Goal: Transaction & Acquisition: Book appointment/travel/reservation

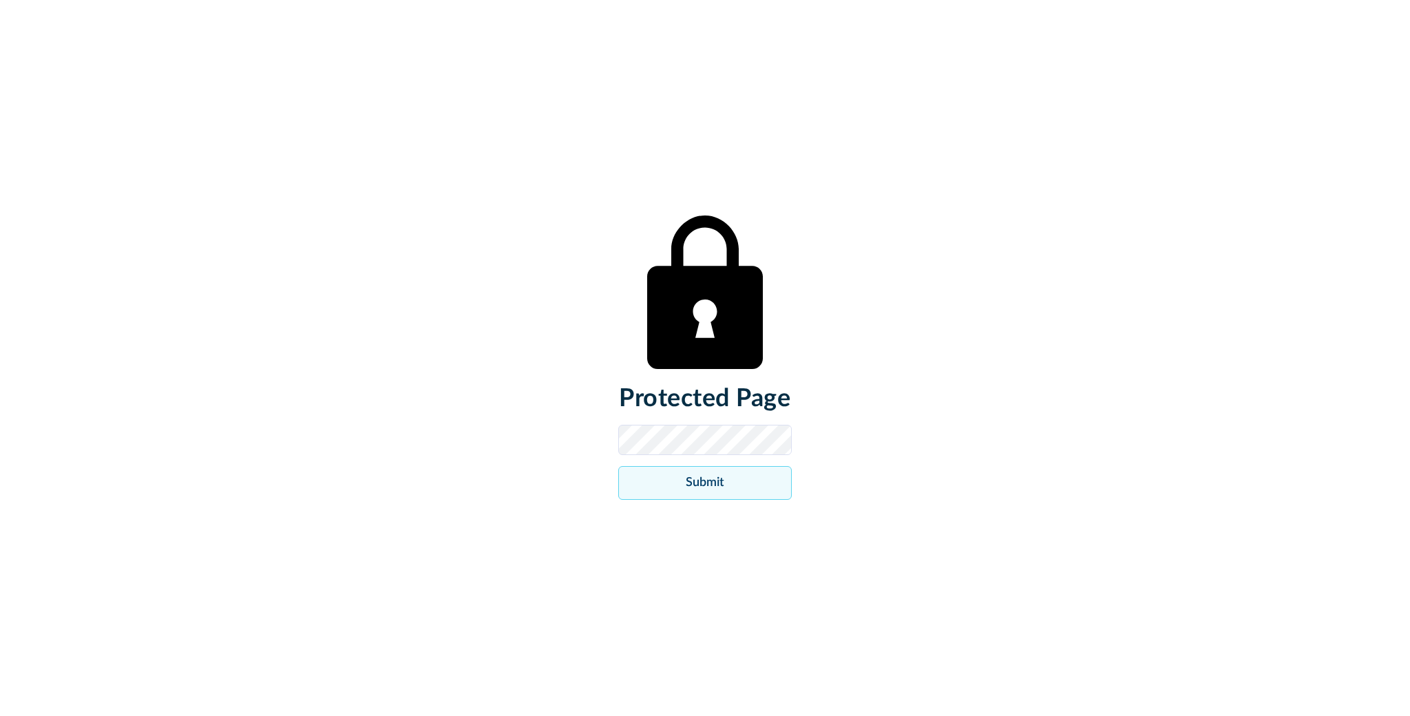
click at [688, 487] on input "Submit" at bounding box center [704, 483] width 173 height 34
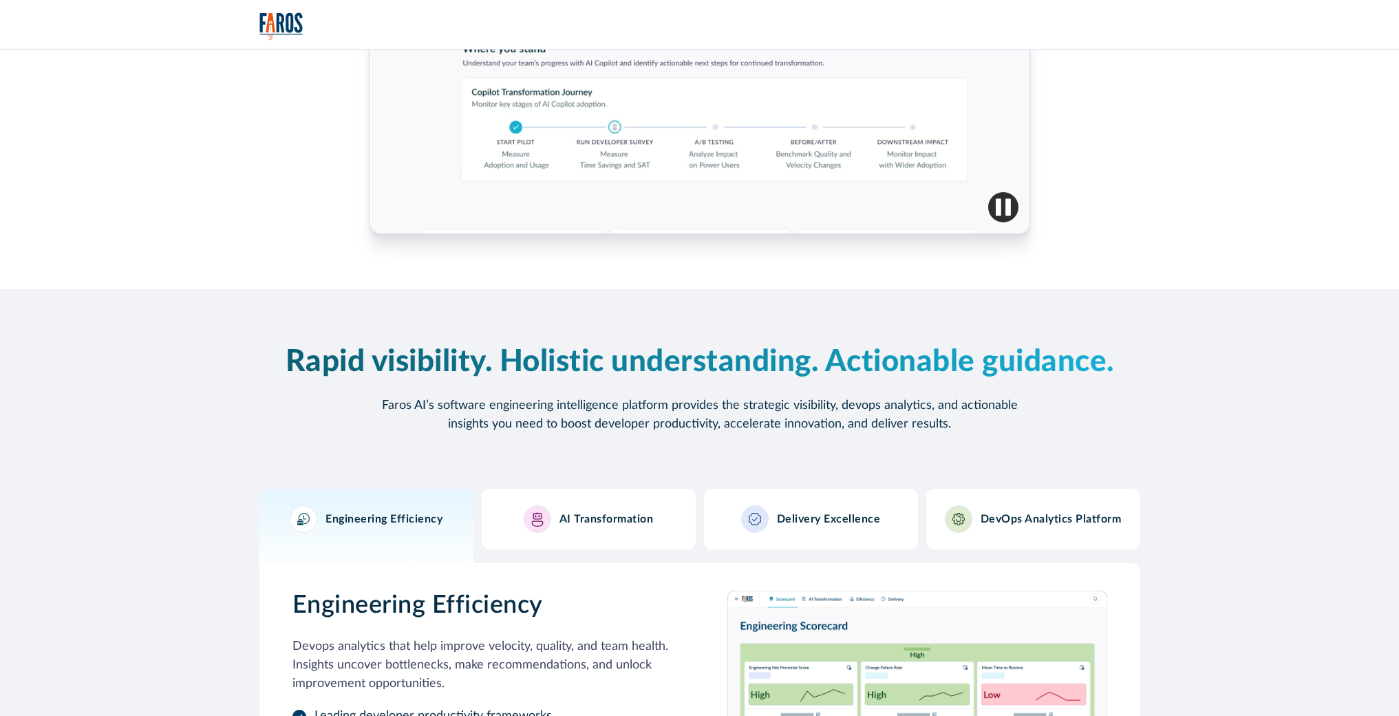
scroll to position [1280, 0]
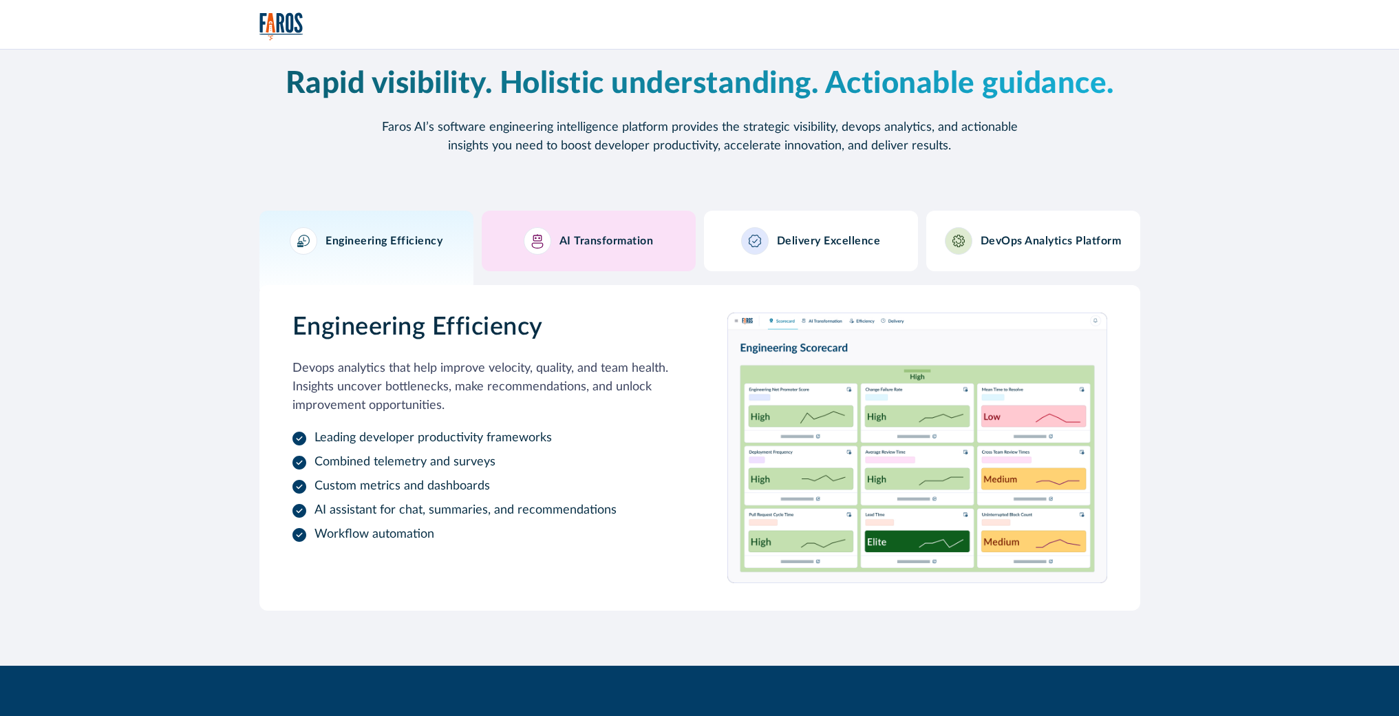
click at [571, 248] on div "AI Transformation" at bounding box center [589, 241] width 130 height 28
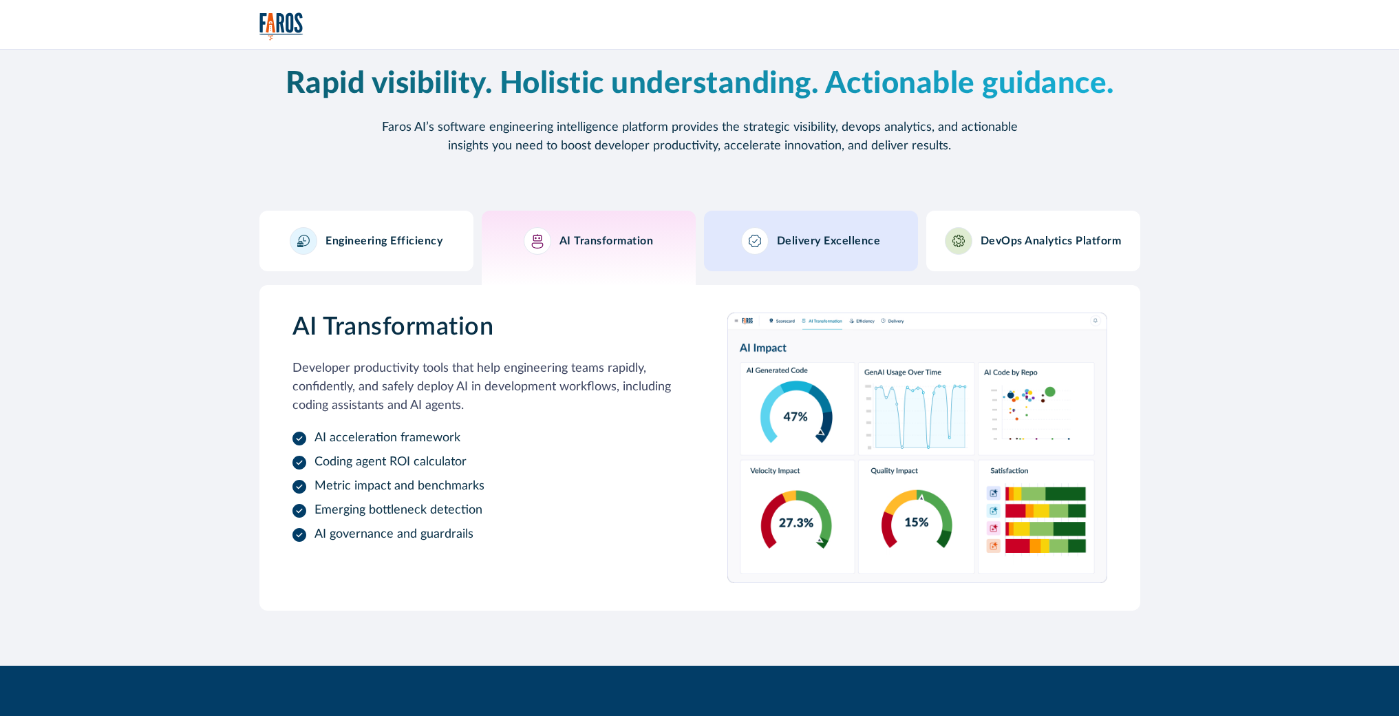
click at [807, 236] on h3 "Delivery Excellence" at bounding box center [829, 241] width 104 height 13
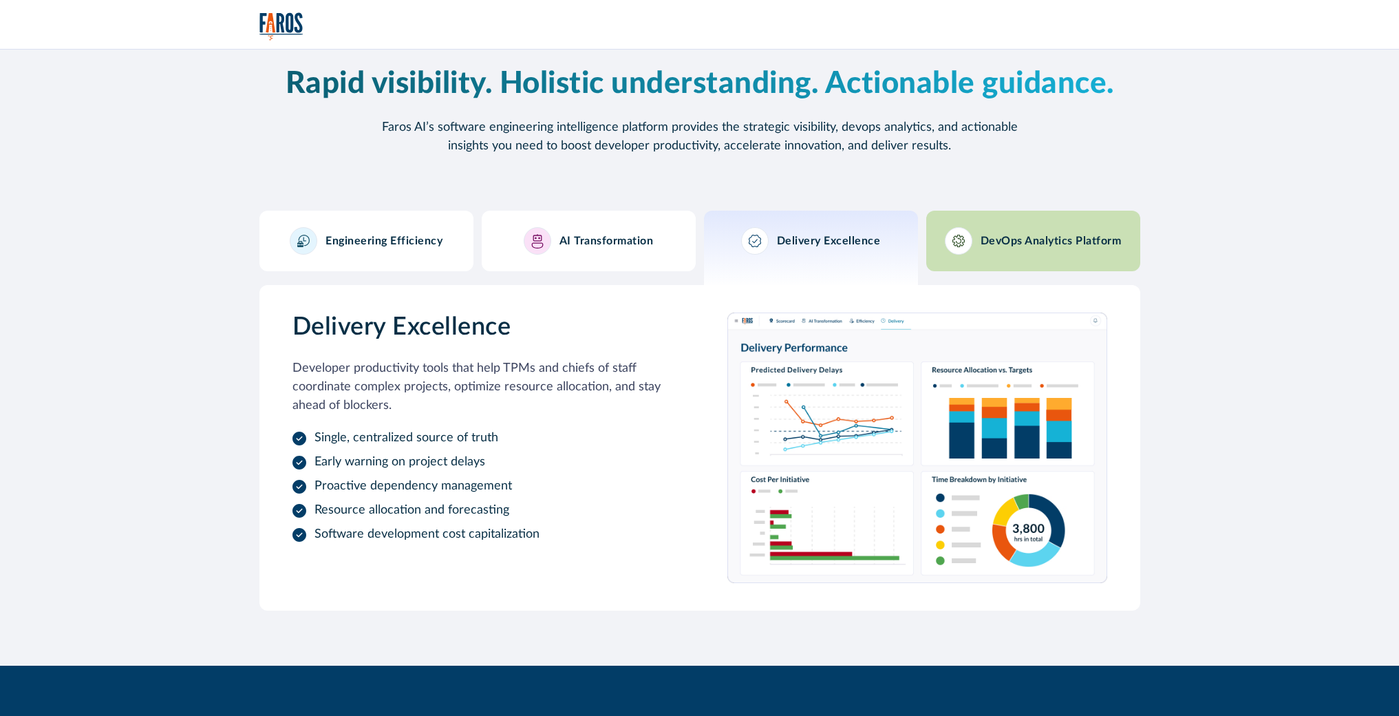
click at [973, 249] on div "DevOps Analytics Platform" at bounding box center [1033, 241] width 177 height 28
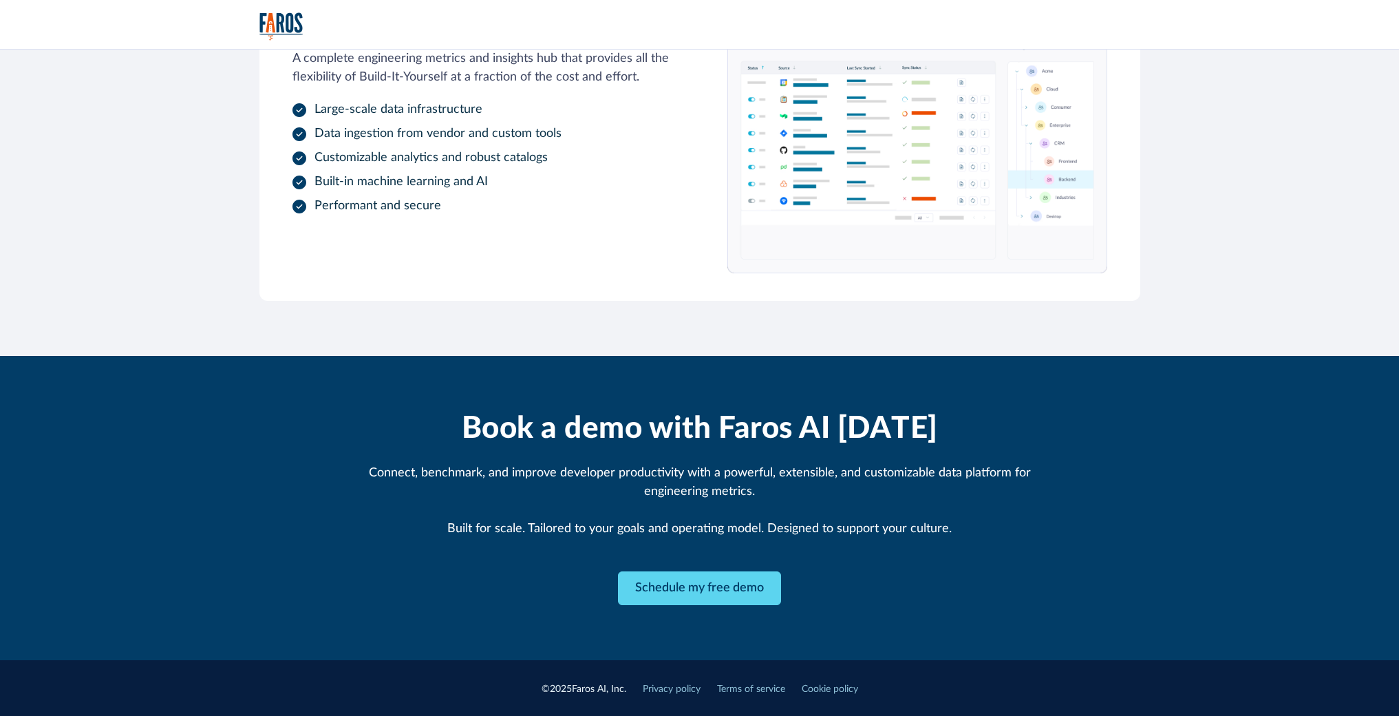
scroll to position [1592, 0]
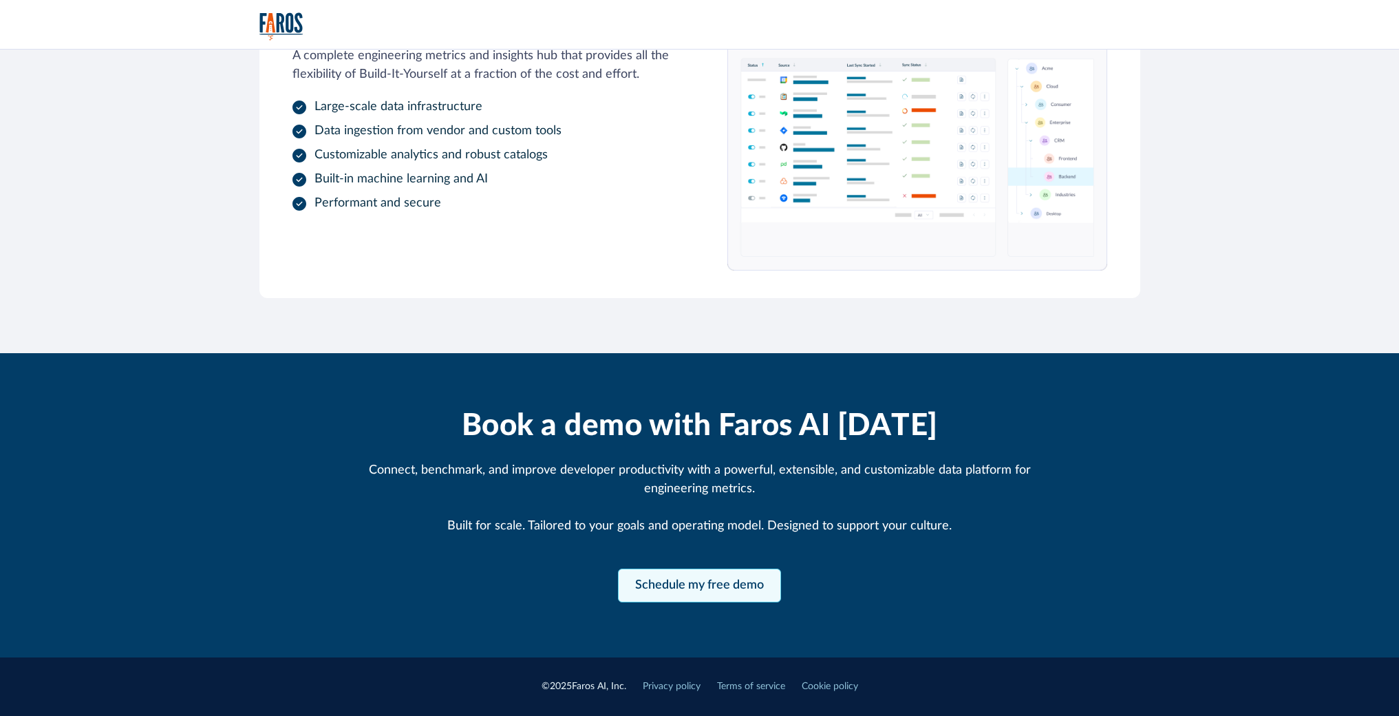
click at [689, 588] on link "Schedule my free demo" at bounding box center [699, 586] width 163 height 34
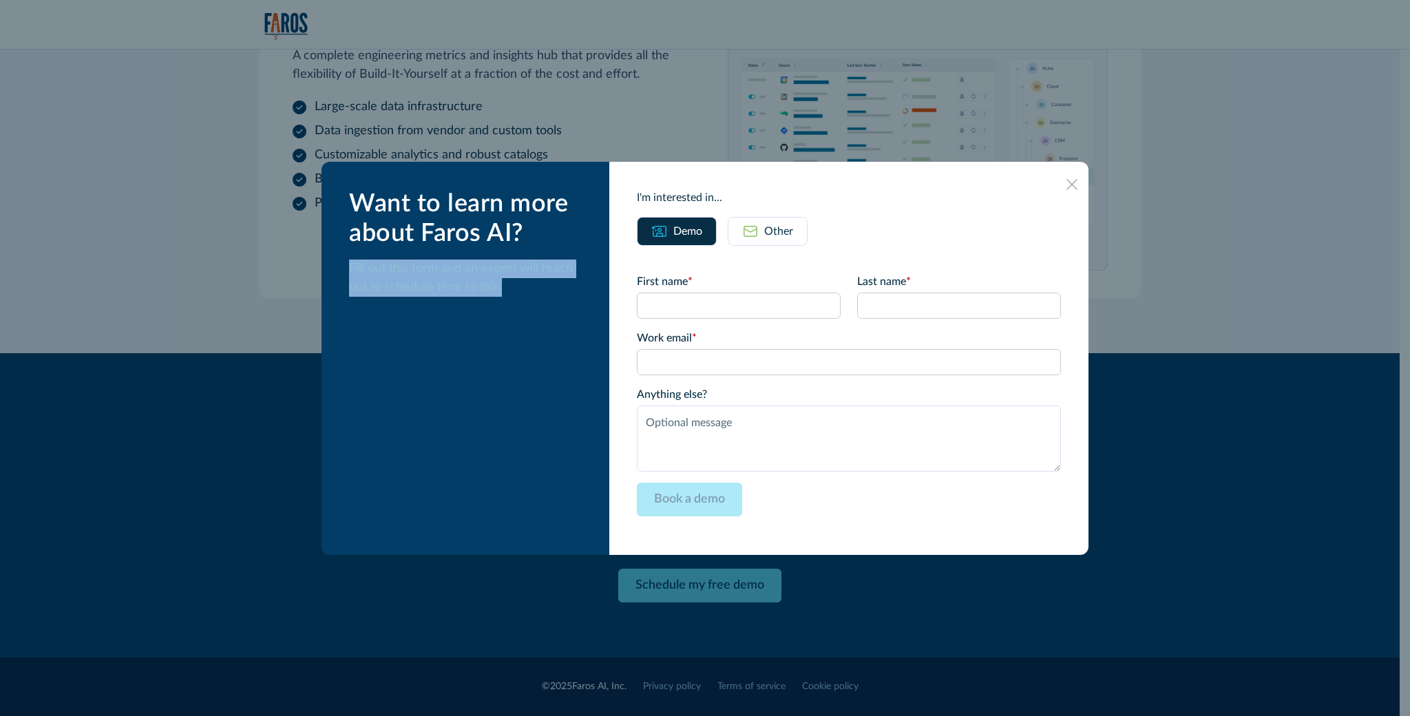
drag, startPoint x: 528, startPoint y: 290, endPoint x: 370, endPoint y: 267, distance: 159.2
click at [370, 267] on p "Fill out this form and an expert will reach out to schedule time to talk." at bounding box center [468, 277] width 238 height 37
copy p "Fill out this form and an expert will reach out to schedule time to talk."
click at [1066, 184] on icon at bounding box center [1071, 184] width 11 height 11
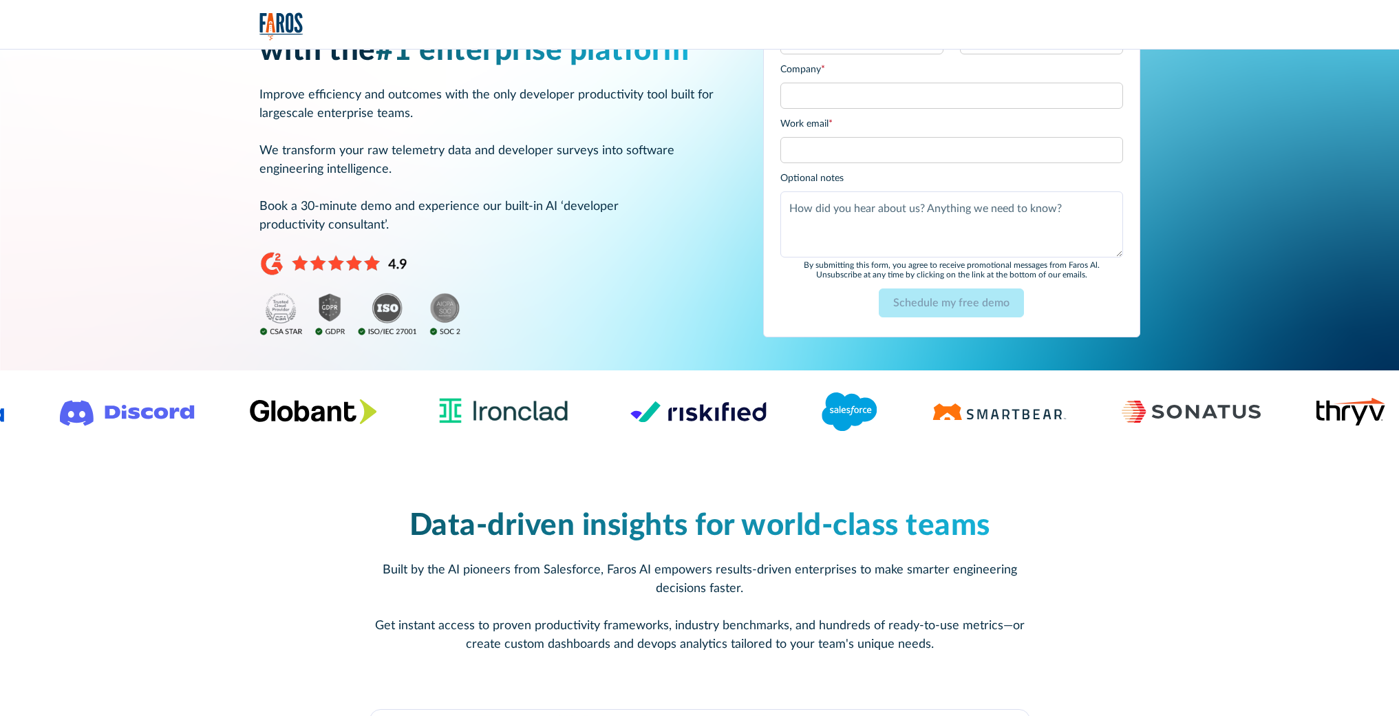
scroll to position [0, 0]
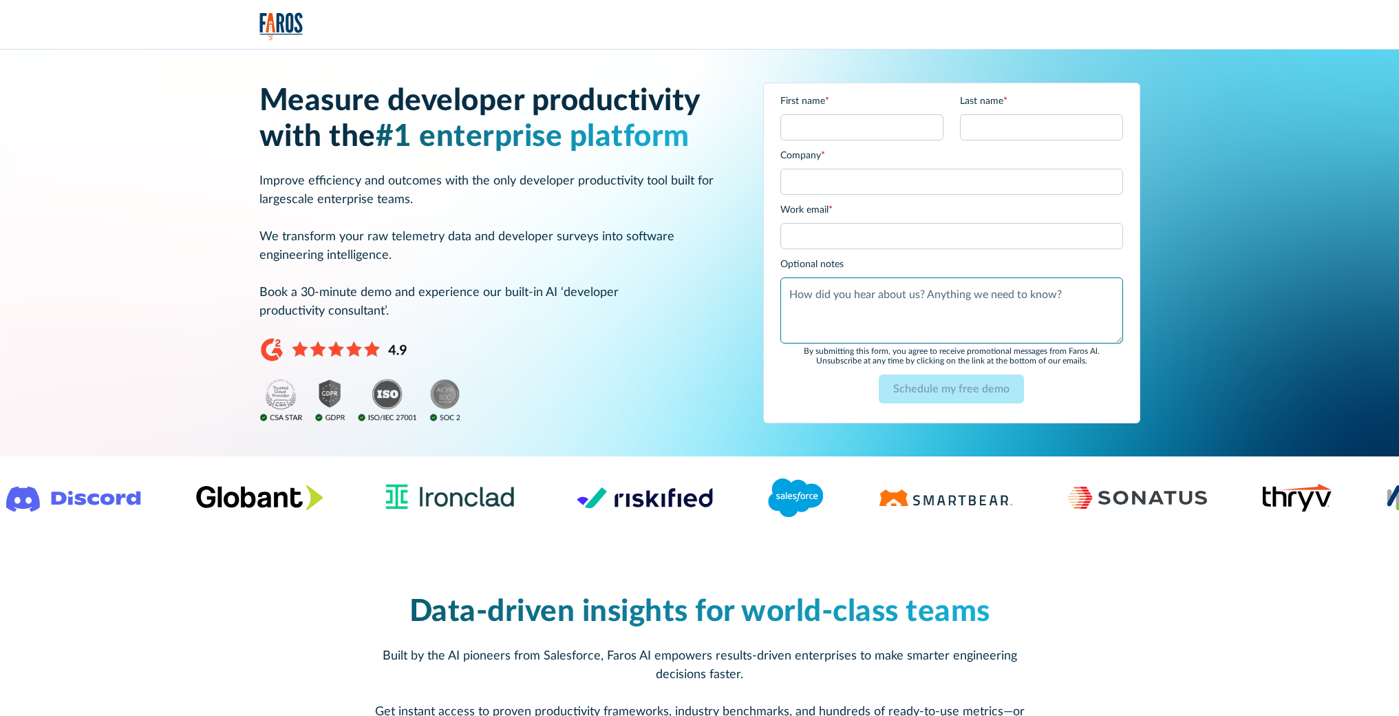
click at [925, 299] on textarea "Anything else?" at bounding box center [952, 310] width 343 height 66
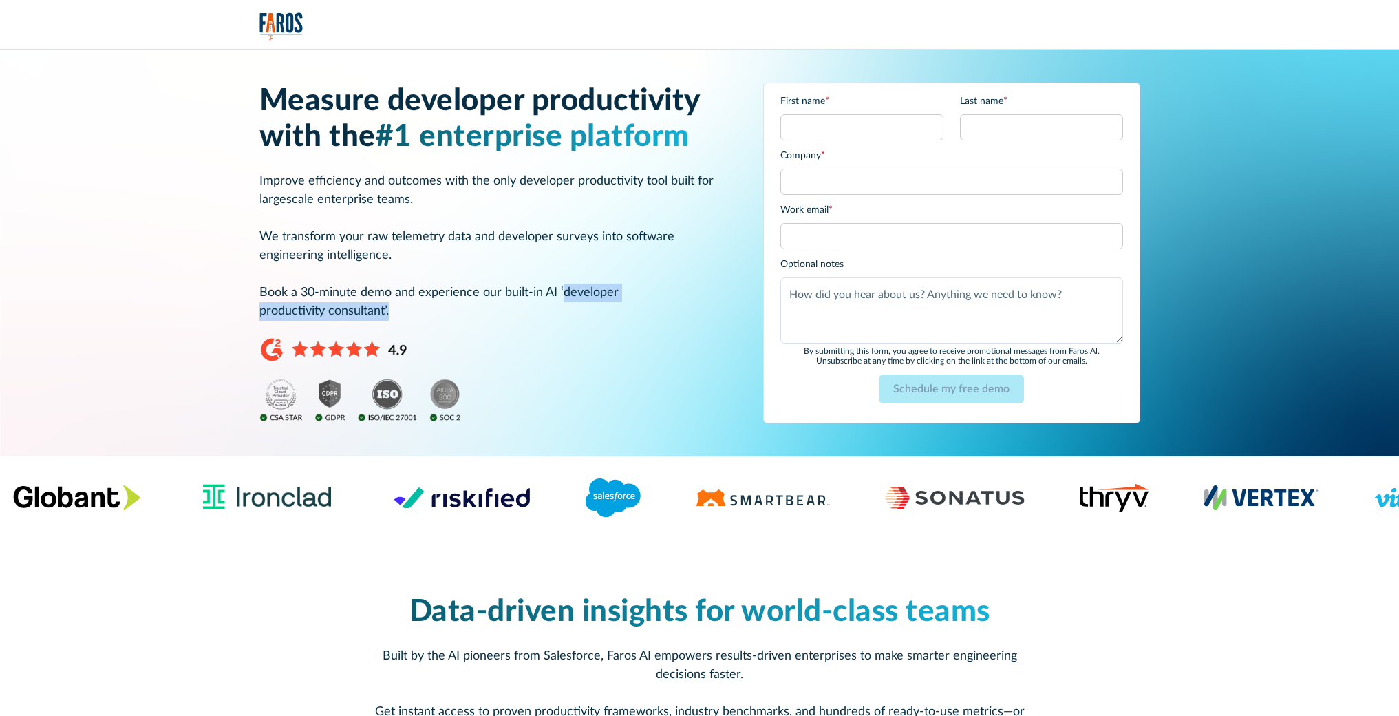
drag, startPoint x: 559, startPoint y: 290, endPoint x: 556, endPoint y: 306, distance: 16.1
click at [556, 306] on p "Improve efficiency and outcomes with the only developer productivity tool built…" at bounding box center [494, 246] width 471 height 149
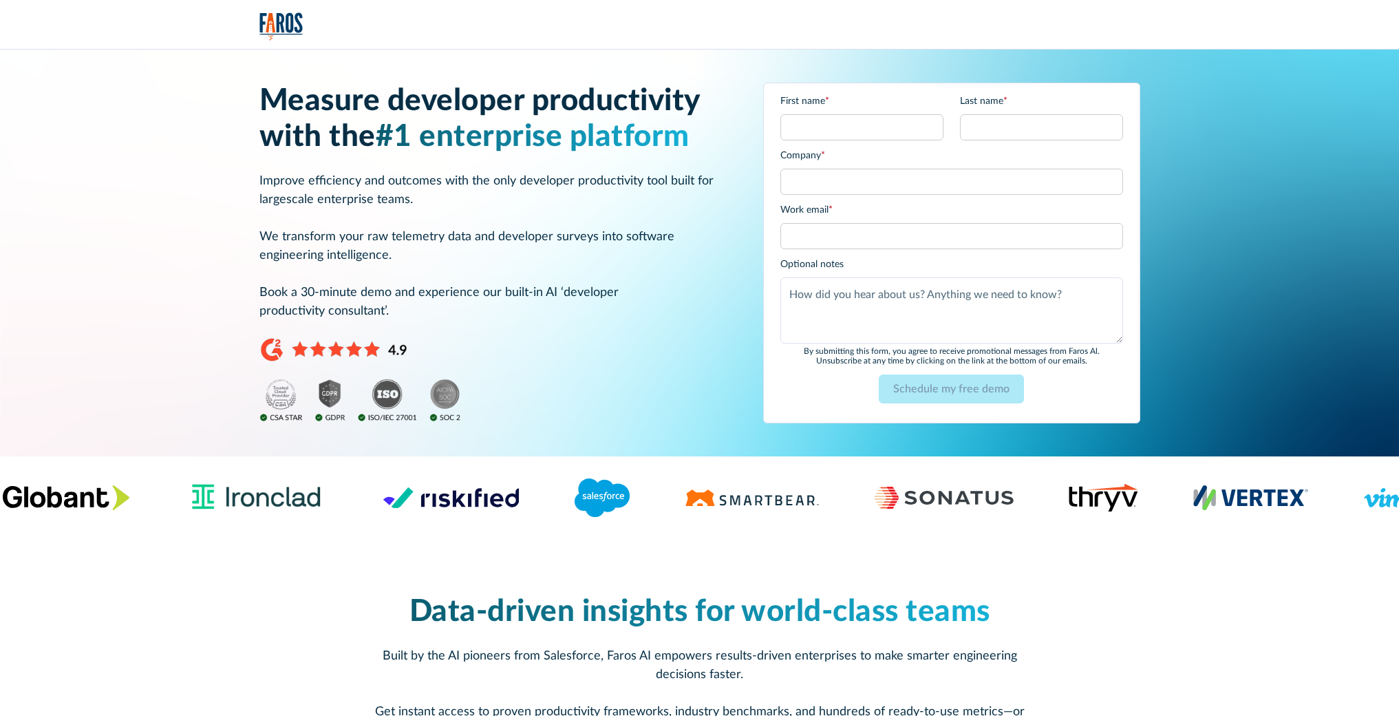
click at [555, 302] on p "Improve efficiency and outcomes with the only developer productivity tool built…" at bounding box center [494, 246] width 471 height 149
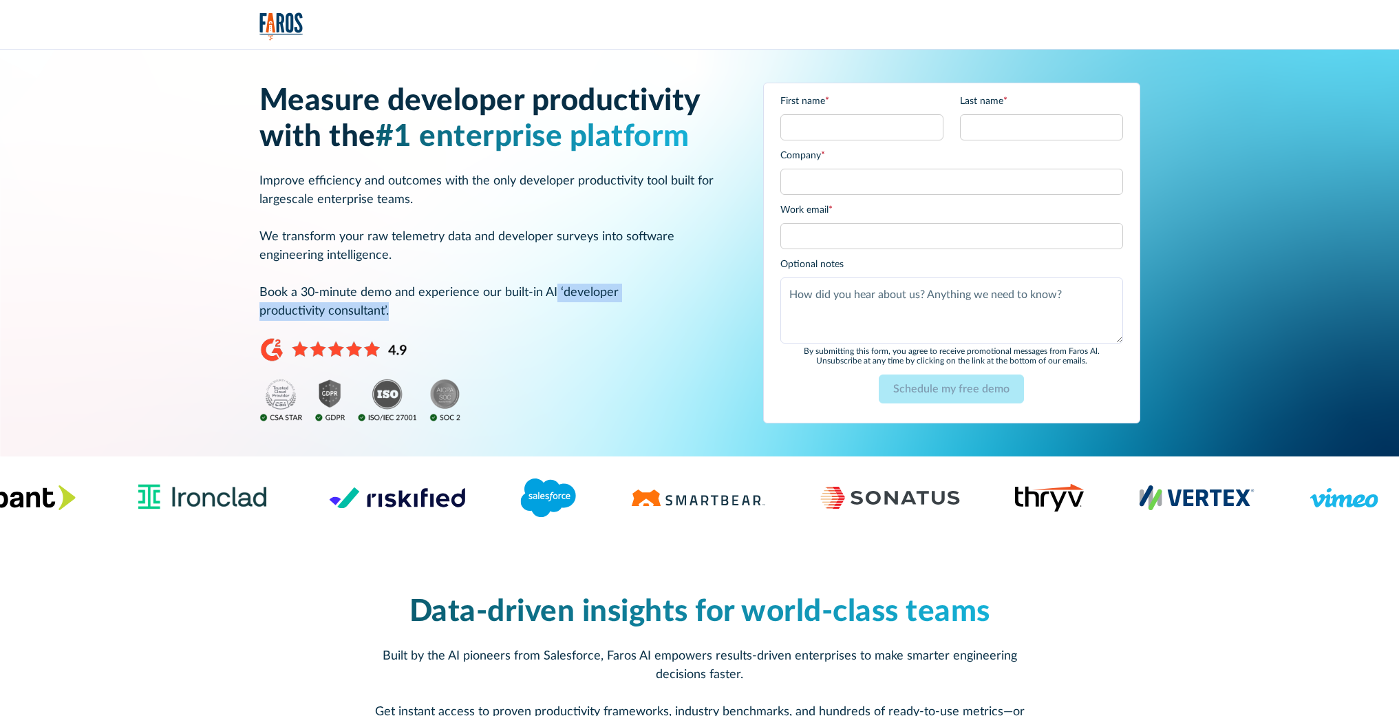
drag, startPoint x: 555, startPoint y: 287, endPoint x: 556, endPoint y: 306, distance: 18.6
click at [556, 306] on p "Improve efficiency and outcomes with the only developer productivity tool built…" at bounding box center [494, 246] width 471 height 149
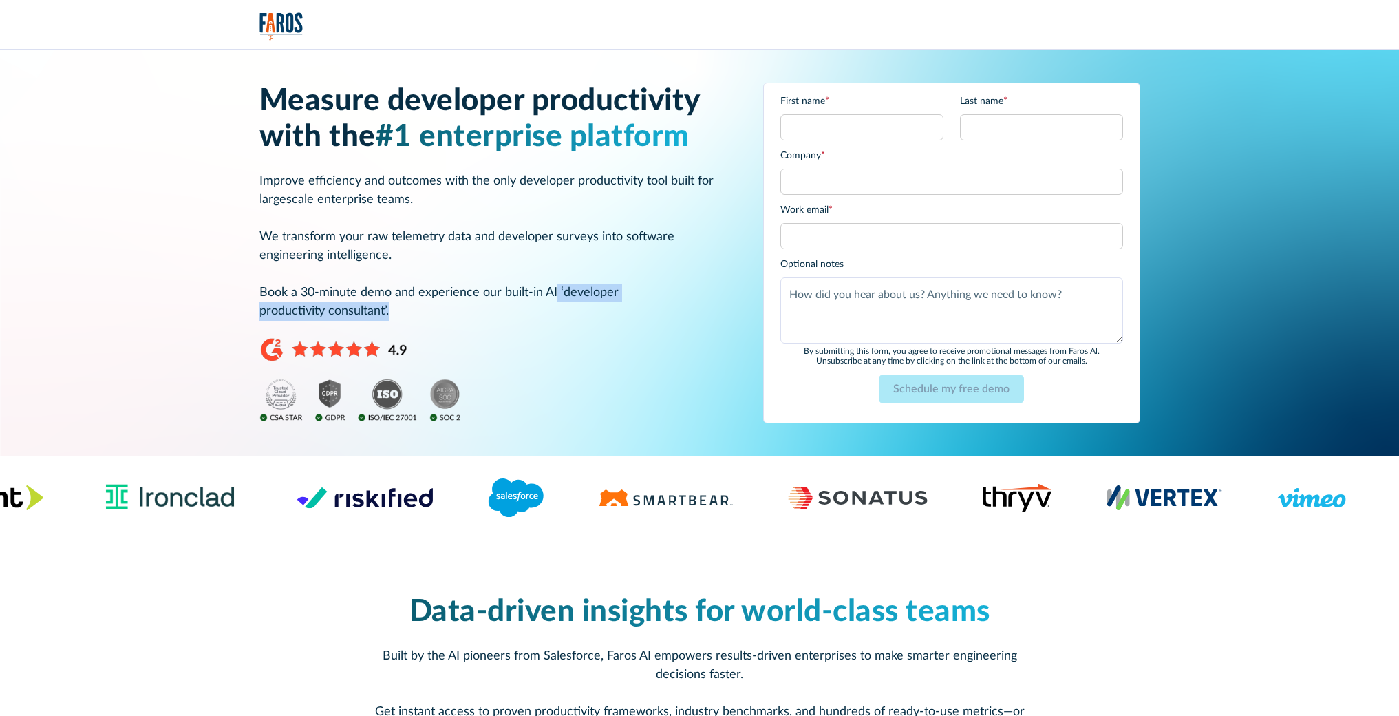
copy p "‘developer productivity consultant’."
